Goal: Information Seeking & Learning: Learn about a topic

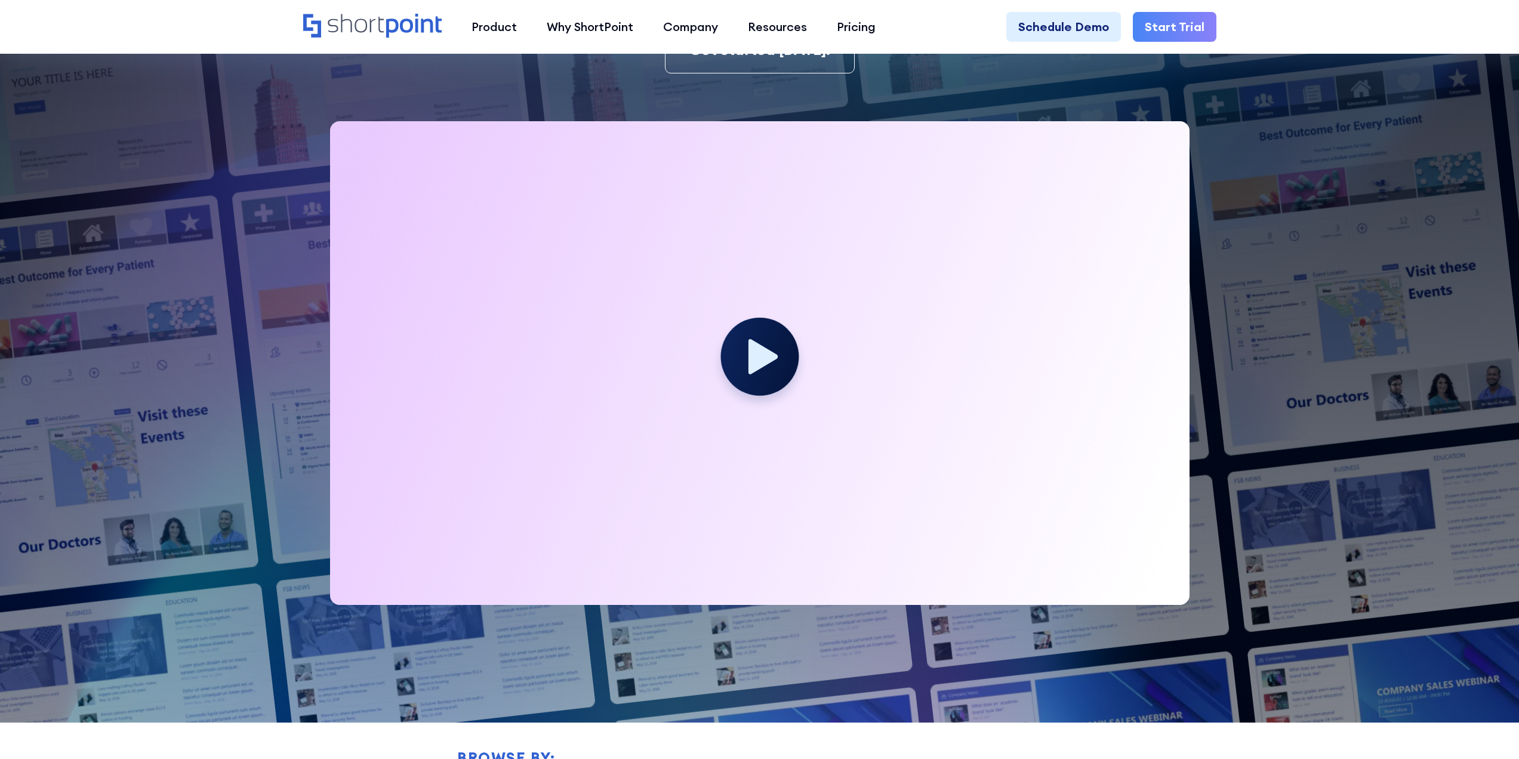
scroll to position [358, 0]
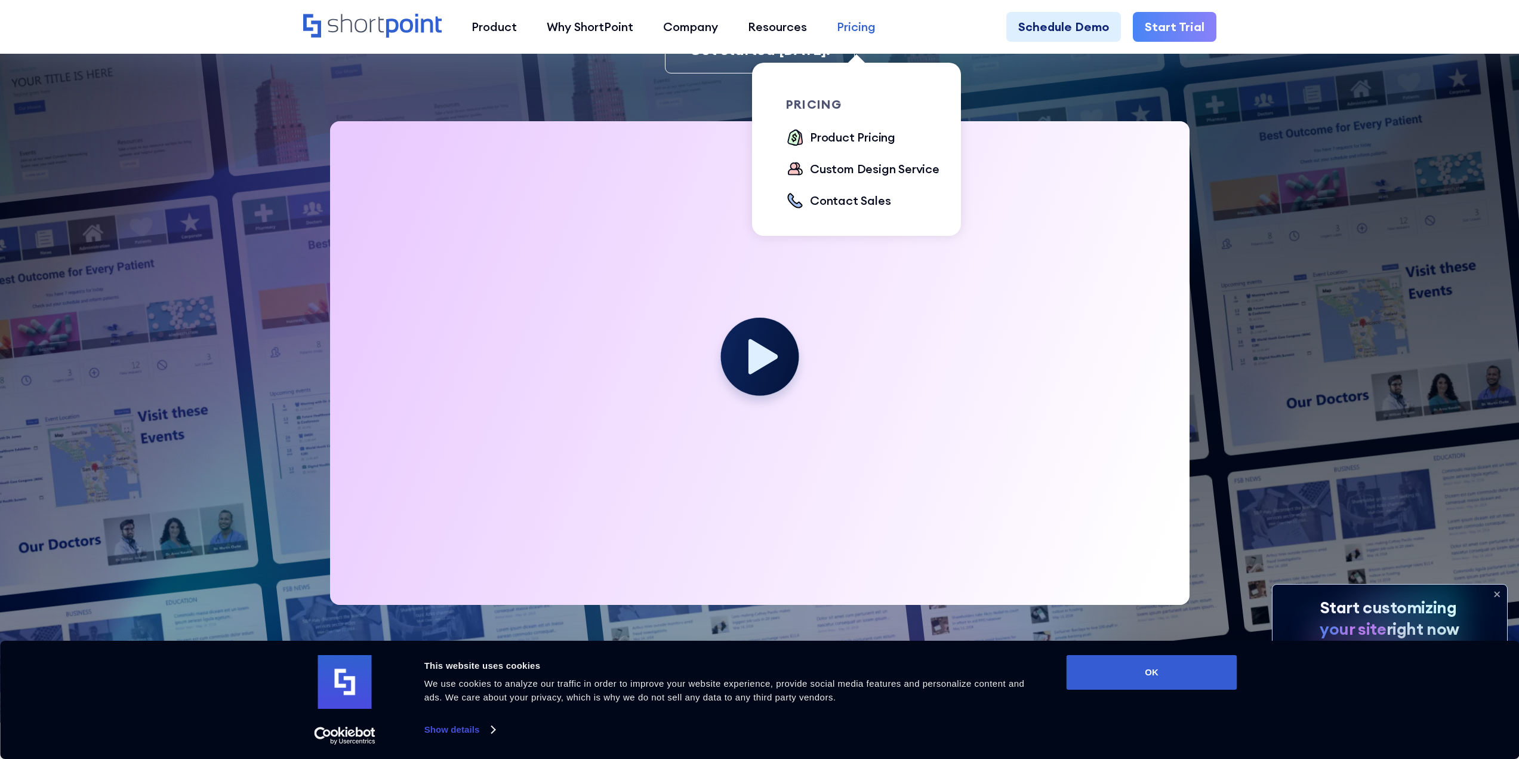
click at [851, 30] on div "Pricing" at bounding box center [856, 27] width 39 height 18
click at [835, 137] on div "Product Pricing" at bounding box center [852, 137] width 85 height 18
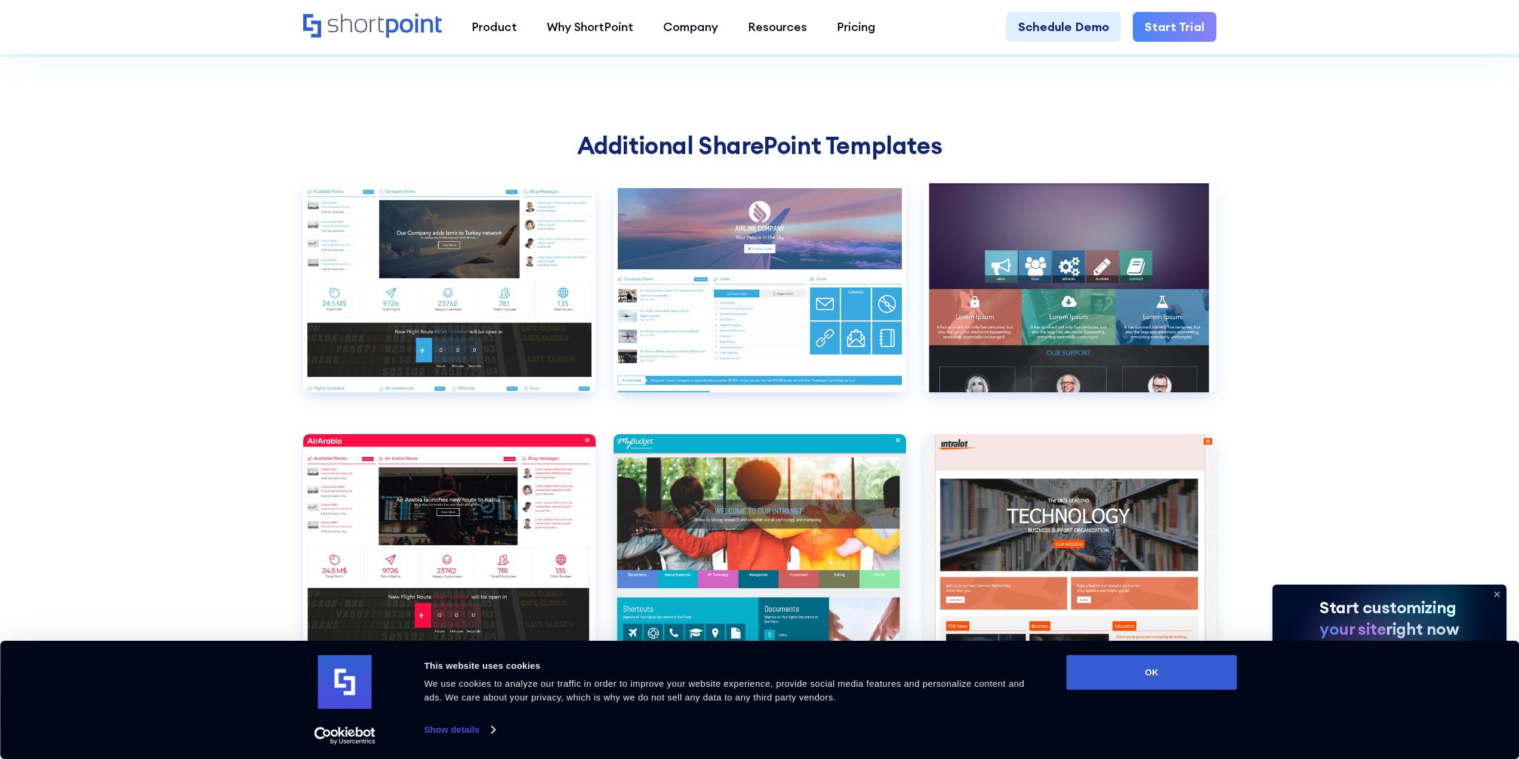
scroll to position [4723, 0]
